Goal: Check status: Check status

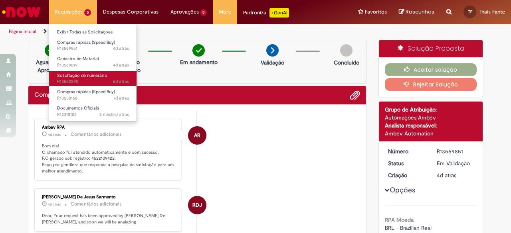
click at [86, 81] on span "6d atrás 6 dias atrás R13562890" at bounding box center [93, 82] width 72 height 6
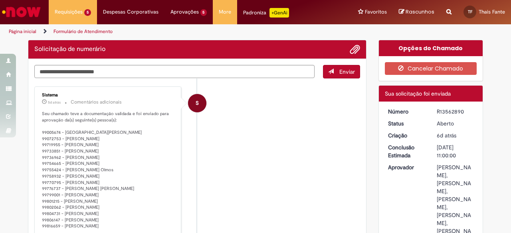
click at [239, 138] on li "S Sistema 5d atrás 5 dias atrás Comentários adicionais Seu chamado teve a docum…" at bounding box center [197, 193] width 326 height 212
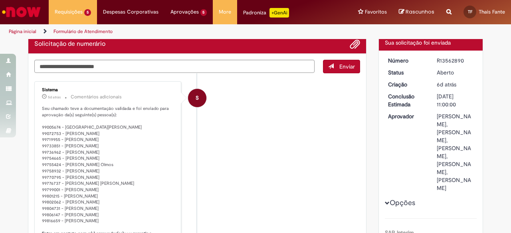
scroll to position [85, 0]
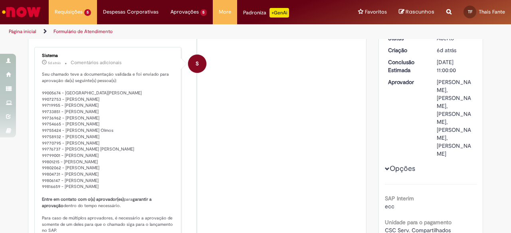
drag, startPoint x: 87, startPoint y: 145, endPoint x: 110, endPoint y: 145, distance: 23.1
click at [110, 145] on p "Seu chamado teve a documentação validada e foi enviado para aprovação da(s) seg…" at bounding box center [108, 162] width 133 height 182
click at [192, 146] on div "S" at bounding box center [197, 134] width 20 height 163
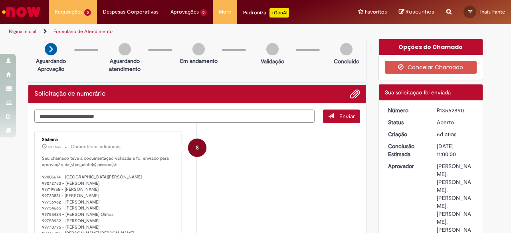
scroll to position [0, 0]
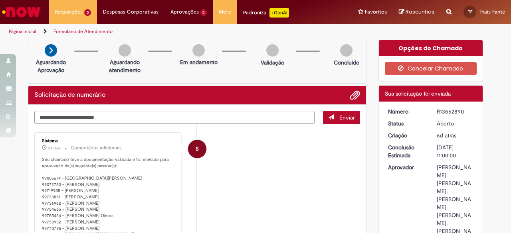
click at [454, 111] on div "R13562890" at bounding box center [455, 112] width 37 height 8
copy div "R13562890"
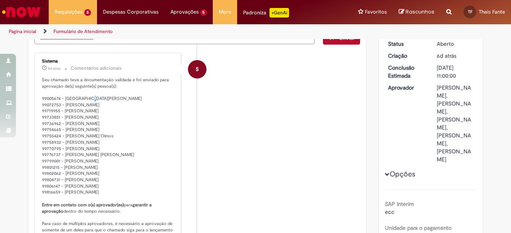
click at [84, 98] on p "Seu chamado teve a documentação validada e foi enviado para aprovação da(s) seg…" at bounding box center [108, 168] width 133 height 182
click at [85, 103] on p "Seu chamado teve a documentação validada e foi enviado para aprovação da(s) seg…" at bounding box center [108, 168] width 133 height 182
drag, startPoint x: 105, startPoint y: 104, endPoint x: 90, endPoint y: 103, distance: 15.2
click at [90, 103] on p "Seu chamado teve a documentação validada e foi enviado para aprovação da(s) seg…" at bounding box center [108, 168] width 133 height 182
click at [152, 109] on p "Seu chamado teve a documentação validada e foi enviado para aprovação da(s) seg…" at bounding box center [108, 168] width 133 height 182
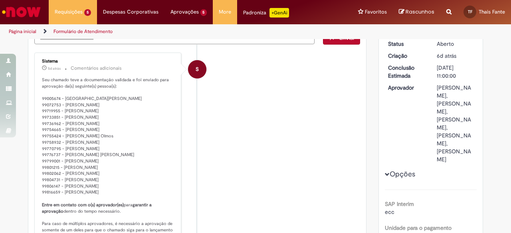
click at [300, 135] on li "S Sistema 5d atrás 5 dias atrás Comentários adicionais Seu chamado teve a docum…" at bounding box center [197, 159] width 326 height 212
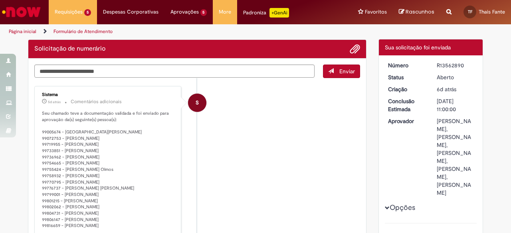
scroll to position [120, 0]
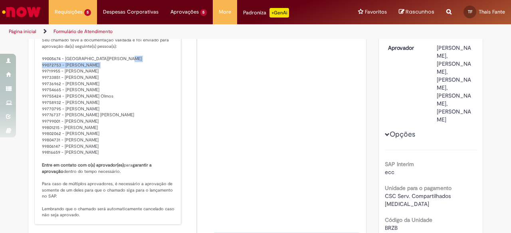
drag, startPoint x: 108, startPoint y: 63, endPoint x: 47, endPoint y: 63, distance: 60.7
click at [42, 61] on p "Seu chamado teve a documentação validada e foi enviado para aprovação da(s) seg…" at bounding box center [108, 128] width 133 height 182
click at [262, 122] on li "S Sistema 5d atrás 5 dias atrás Comentários adicionais Seu chamado teve a docum…" at bounding box center [197, 119] width 326 height 212
click at [79, 94] on p "Seu chamado teve a documentação validada e foi enviado para aprovação da(s) seg…" at bounding box center [108, 128] width 133 height 182
click at [102, 88] on p "Seu chamado teve a documentação validada e foi enviado para aprovação da(s) seg…" at bounding box center [108, 128] width 133 height 182
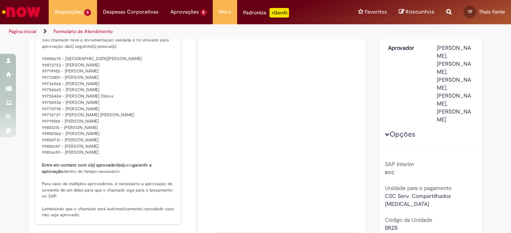
click at [231, 166] on li "S Sistema 5d atrás 5 dias atrás Comentários adicionais Seu chamado teve a docum…" at bounding box center [197, 119] width 326 height 212
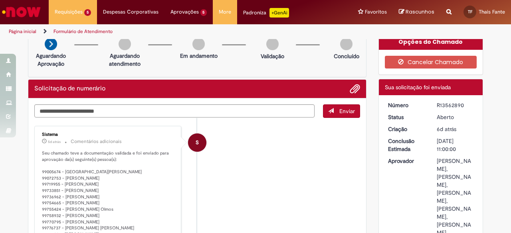
scroll to position [0, 0]
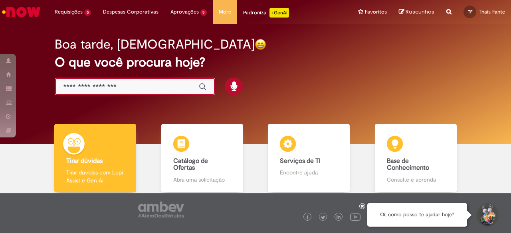
click at [158, 83] on input "Basta digitar aqui" at bounding box center [127, 87] width 128 height 9
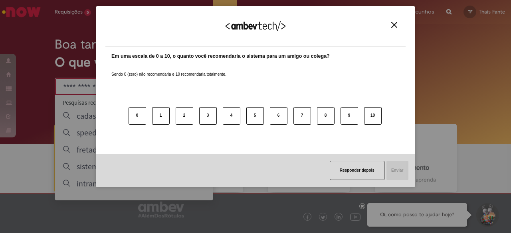
click at [394, 26] on img "Close" at bounding box center [394, 25] width 6 height 6
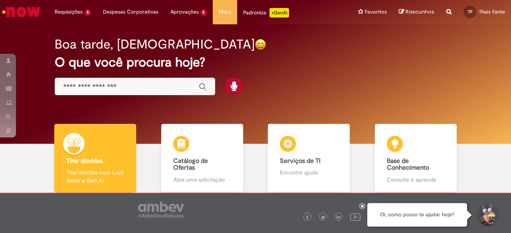
click at [414, 61] on h2 "O que você procura hoje?" at bounding box center [255, 62] width 401 height 14
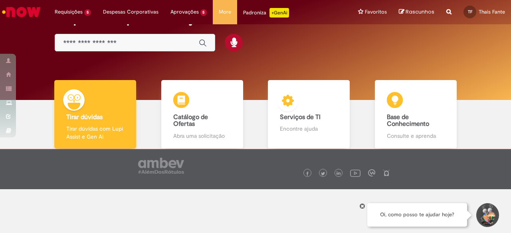
scroll to position [45, 0]
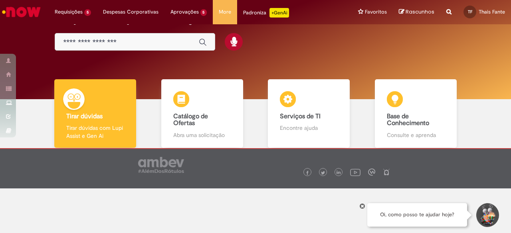
drag, startPoint x: 363, startPoint y: 207, endPoint x: 362, endPoint y: 203, distance: 4.1
click at [363, 207] on icon at bounding box center [362, 206] width 3 height 4
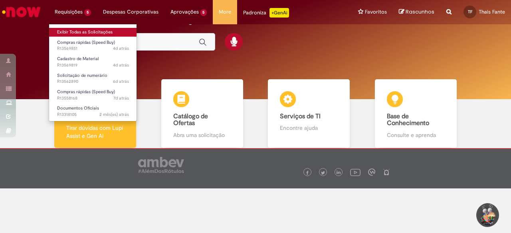
click at [79, 31] on link "Exibir Todas as Solicitações" at bounding box center [93, 32] width 88 height 9
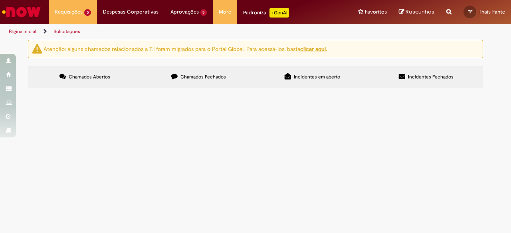
click at [208, 76] on span "Chamados Fechados" at bounding box center [202, 77] width 45 height 6
click at [0, 0] on span "CONSUMO INTERNO CSC" at bounding box center [0, 0] width 0 height 0
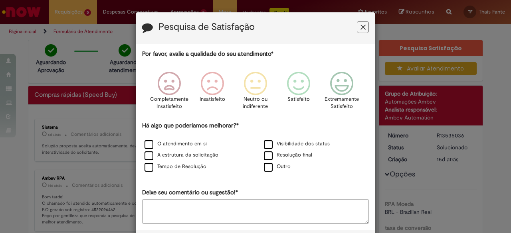
click at [360, 28] on icon "Feedback" at bounding box center [362, 27] width 5 height 8
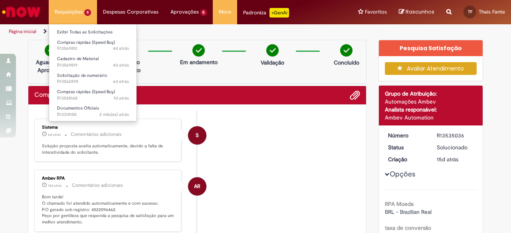
click at [85, 70] on li "Solicitação de numerário 6d atrás 6 dias atrás R13562890" at bounding box center [93, 78] width 88 height 16
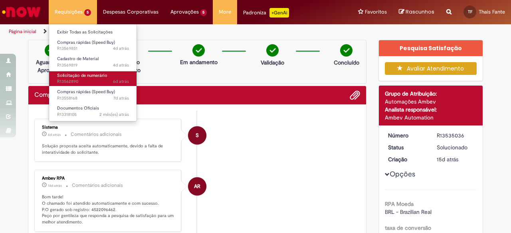
click at [91, 75] on span "Solicitação de numerário" at bounding box center [82, 76] width 50 height 6
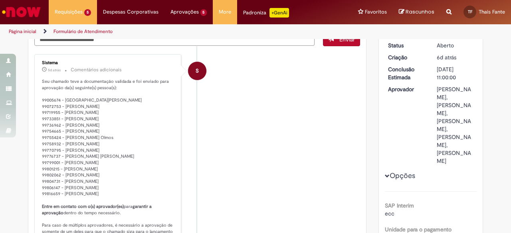
scroll to position [80, 0]
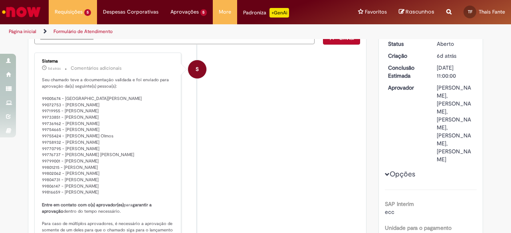
click at [267, 176] on li "S Sistema 5d atrás 5 dias atrás Comentários adicionais Seu chamado teve a docum…" at bounding box center [197, 159] width 326 height 212
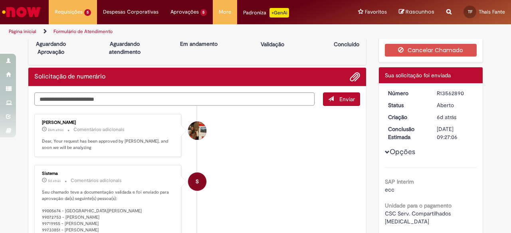
scroll to position [0, 0]
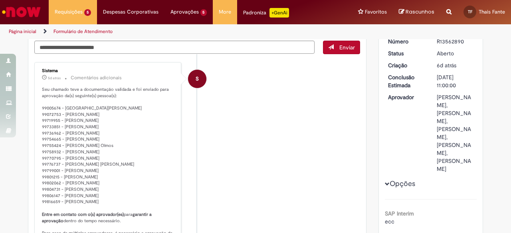
scroll to position [80, 0]
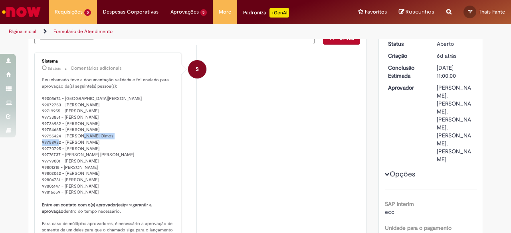
drag, startPoint x: 108, startPoint y: 130, endPoint x: 60, endPoint y: 130, distance: 48.3
click at [60, 130] on p "Seu chamado teve a documentação validada e foi enviado para aprovação da(s) seg…" at bounding box center [108, 168] width 133 height 182
copy p "Flavia Dias Martins"
drag, startPoint x: 108, startPoint y: 134, endPoint x: 61, endPoint y: 136, distance: 46.3
click at [61, 136] on p "Seu chamado teve a documentação validada e foi enviado para aprovação da(s) seg…" at bounding box center [108, 168] width 133 height 182
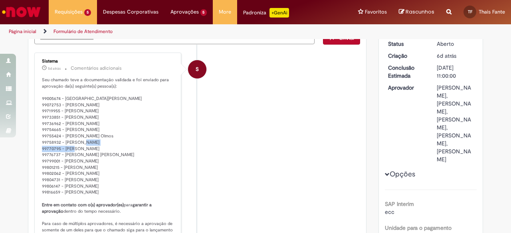
copy p "Beatriz Guardia Olmos"
drag, startPoint x: 100, startPoint y: 147, endPoint x: 63, endPoint y: 148, distance: 36.7
click at [63, 148] on p "Seu chamado teve a documentação validada e foi enviado para aprovação da(s) seg…" at bounding box center [108, 168] width 133 height 182
copy p "Mario Cesar Berto"
drag, startPoint x: 103, startPoint y: 104, endPoint x: 60, endPoint y: 105, distance: 42.7
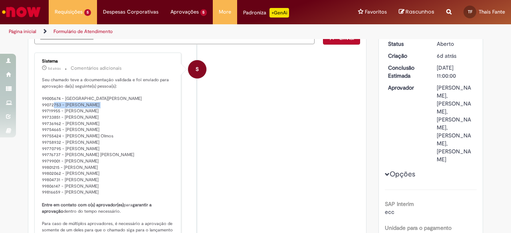
click at [60, 105] on p "Seu chamado teve a documentação validada e foi enviado para aprovação da(s) seg…" at bounding box center [108, 168] width 133 height 182
copy p "Mauricio De Camargo"
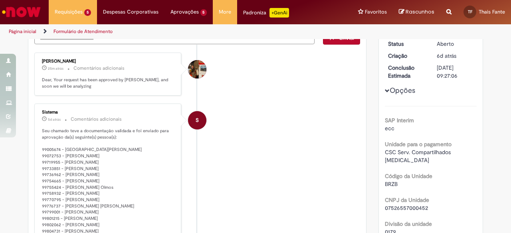
click at [288, 182] on li "S Sistema 5d atrás 5 dias atrás Comentários adicionais Seu chamado teve a docum…" at bounding box center [197, 210] width 326 height 212
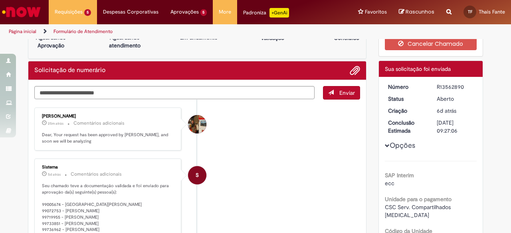
scroll to position [0, 0]
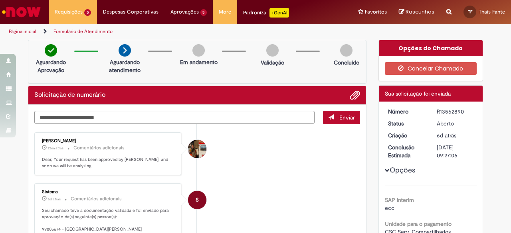
click at [192, 148] on div "Ana Carolina De Carvalho Gilberti" at bounding box center [197, 149] width 18 height 18
